Goal: Obtain resource: Obtain resource

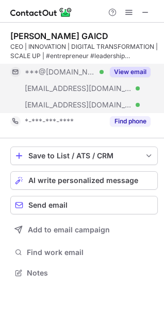
scroll to position [266, 164]
click at [122, 72] on button "View email" at bounding box center [130, 72] width 41 height 10
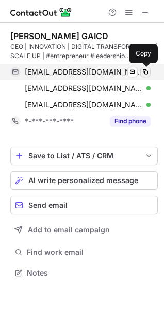
click at [144, 70] on span at bounding box center [145, 72] width 8 height 8
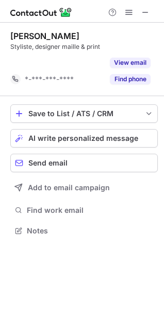
scroll to position [207, 164]
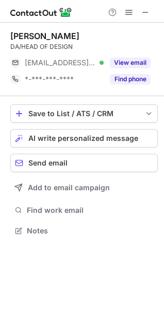
scroll to position [224, 164]
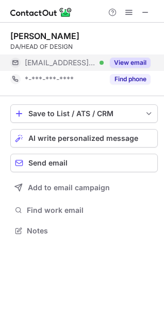
click at [131, 61] on button "View email" at bounding box center [130, 63] width 41 height 10
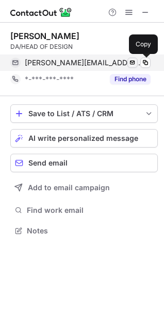
drag, startPoint x: 145, startPoint y: 63, endPoint x: 137, endPoint y: 63, distance: 7.7
click at [145, 63] on span at bounding box center [145, 63] width 8 height 8
click at [146, 62] on span at bounding box center [145, 63] width 8 height 8
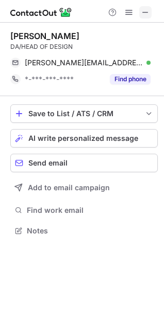
click at [146, 9] on span at bounding box center [145, 12] width 8 height 8
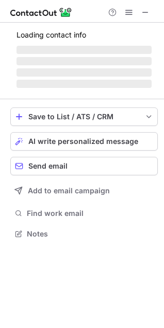
scroll to position [250, 164]
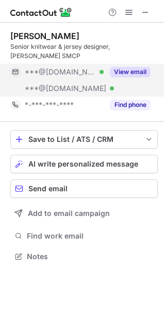
click at [131, 75] on button "View email" at bounding box center [130, 72] width 41 height 10
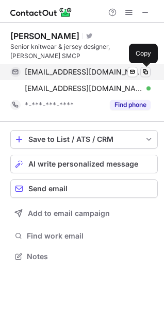
click at [147, 70] on span at bounding box center [145, 72] width 8 height 8
